Goal: Information Seeking & Learning: Learn about a topic

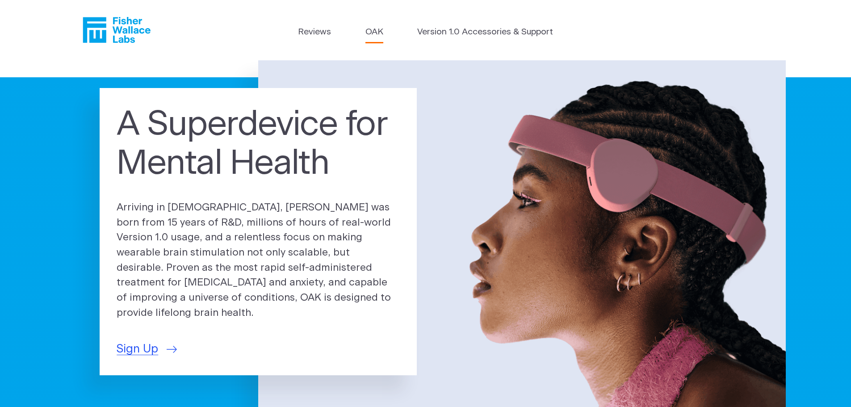
click at [371, 36] on link "OAK" at bounding box center [374, 32] width 18 height 13
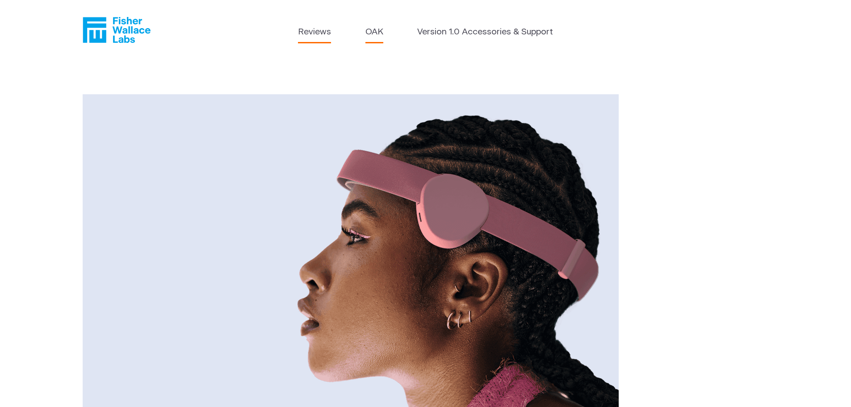
click at [315, 29] on link "Reviews" at bounding box center [314, 32] width 33 height 13
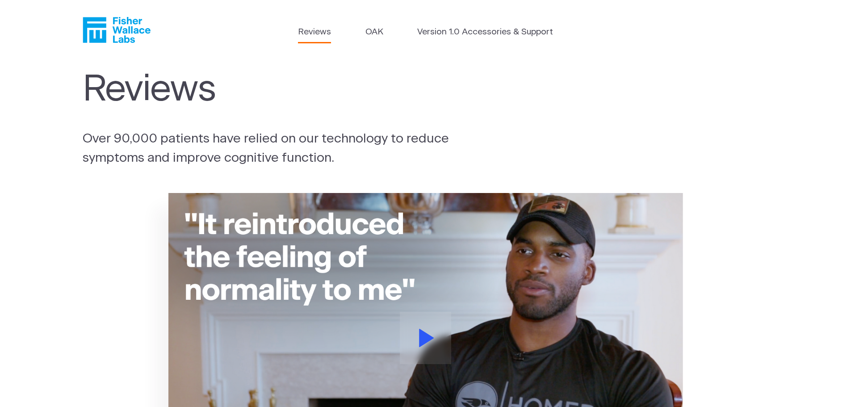
click at [120, 36] on icon "Fisher Wallace" at bounding box center [117, 30] width 68 height 26
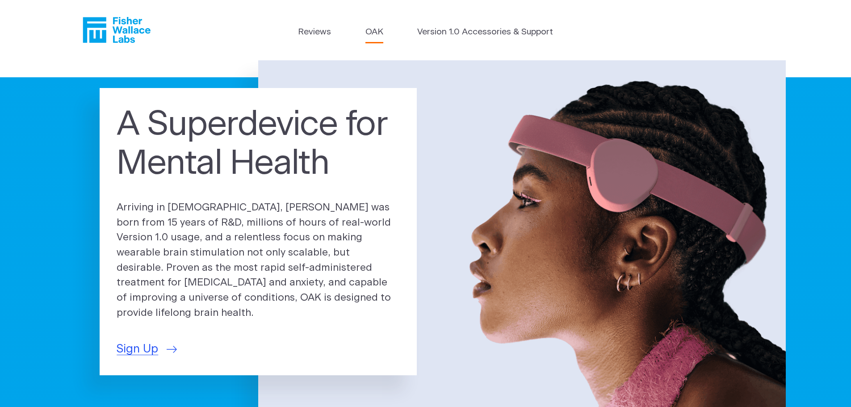
click at [376, 29] on link "OAK" at bounding box center [374, 32] width 18 height 13
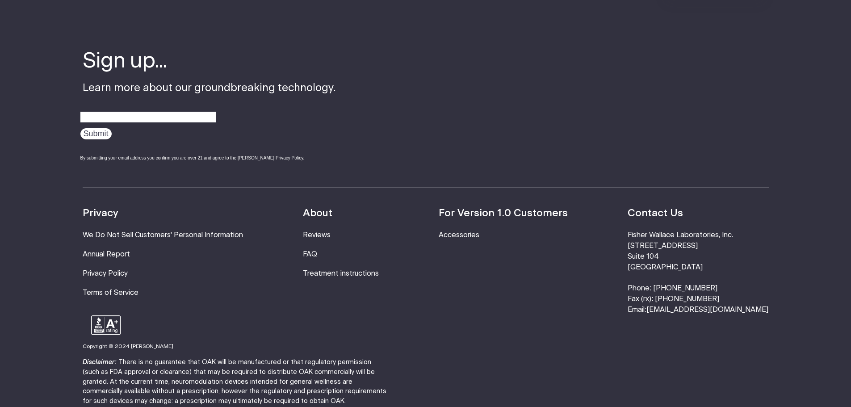
scroll to position [1682, 0]
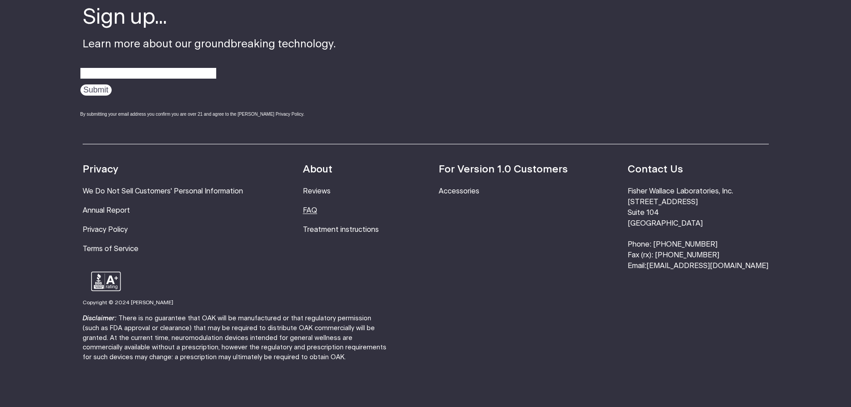
click at [317, 207] on link "FAQ" at bounding box center [310, 210] width 14 height 7
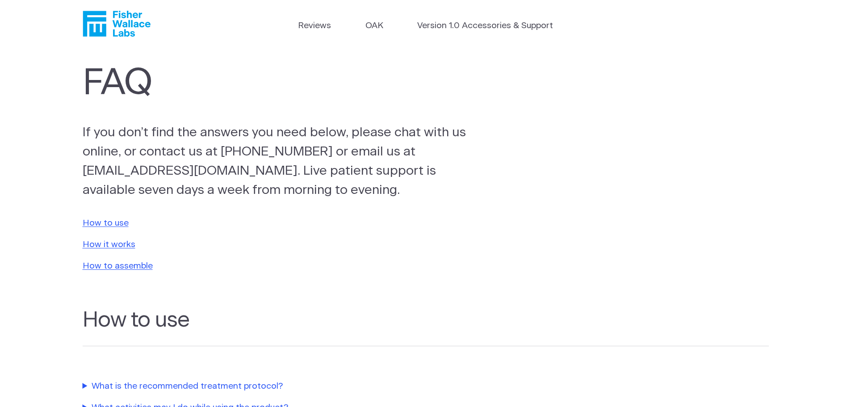
scroll to position [179, 0]
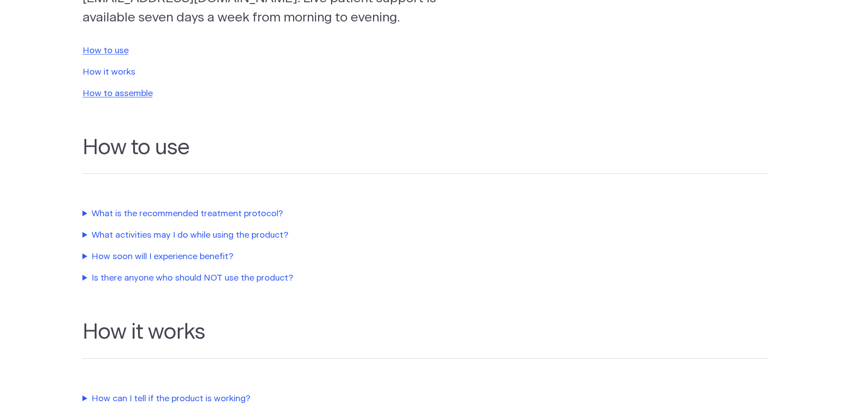
click at [98, 71] on link "How it works" at bounding box center [109, 72] width 53 height 8
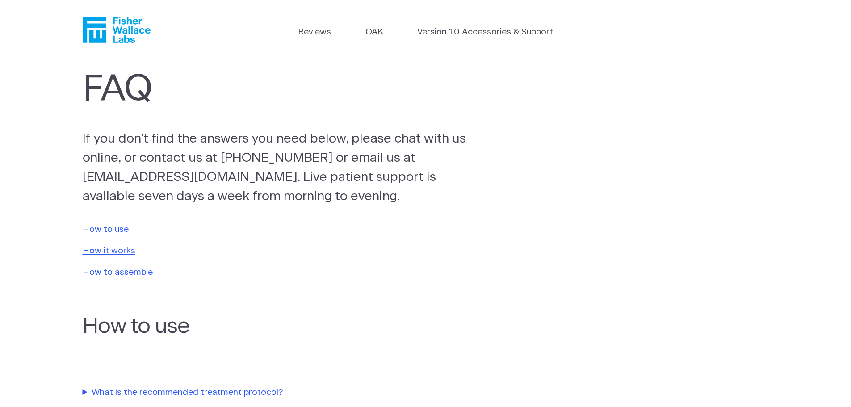
click at [106, 229] on link "How to use" at bounding box center [106, 229] width 46 height 8
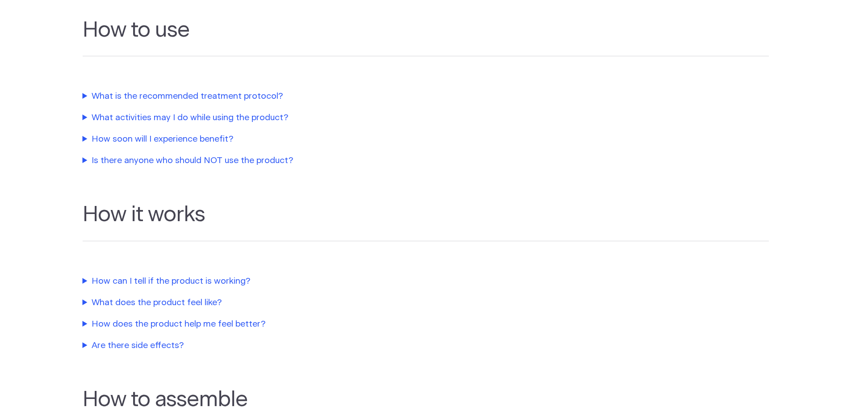
scroll to position [162, 0]
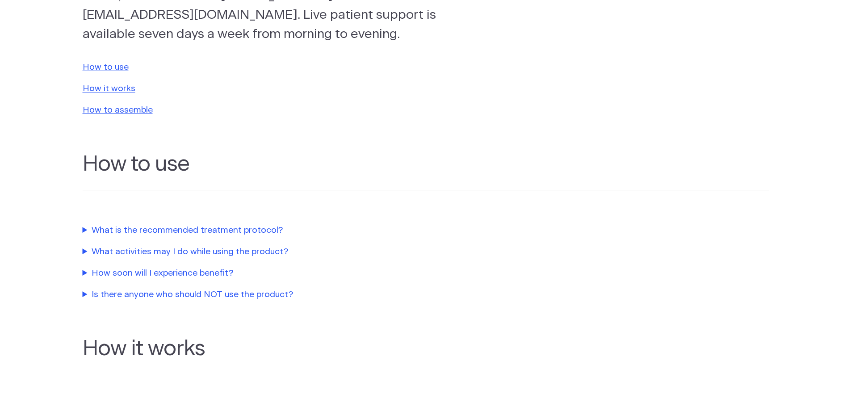
click at [147, 231] on summary "What is the recommended treatment protocol?" at bounding box center [286, 230] width 406 height 13
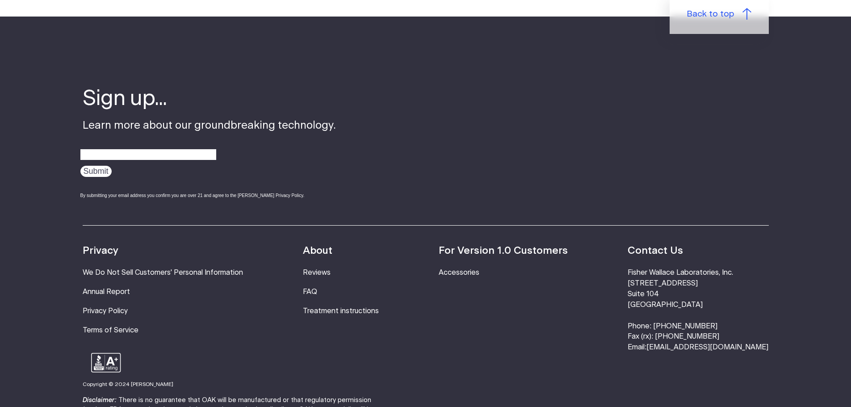
scroll to position [1323, 0]
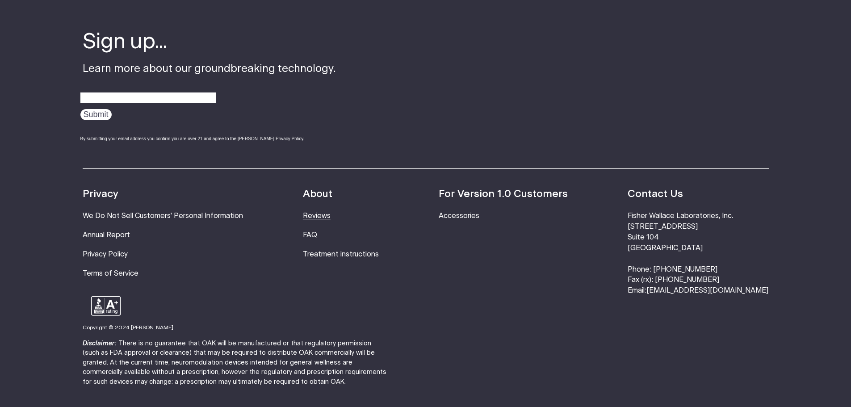
click at [330, 219] on link "Reviews" at bounding box center [317, 215] width 28 height 7
